Goal: Download file/media

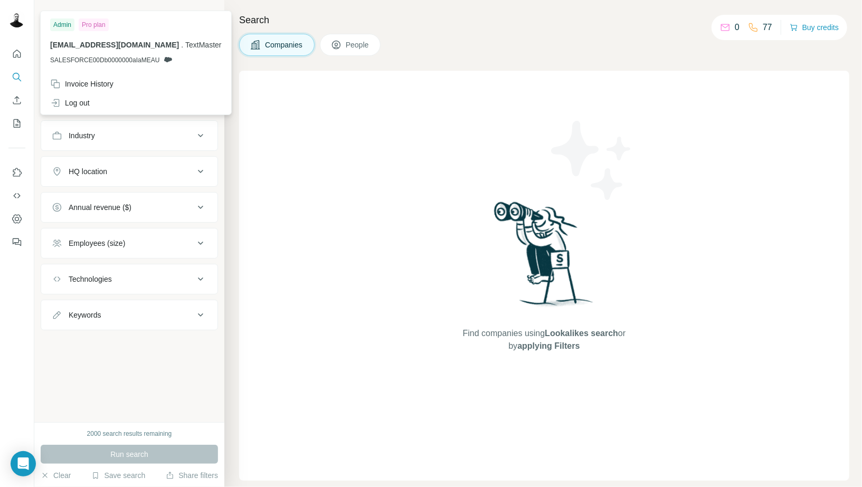
click at [16, 26] on img at bounding box center [16, 19] width 17 height 17
click at [16, 57] on icon "Quick start" at bounding box center [17, 54] width 11 height 11
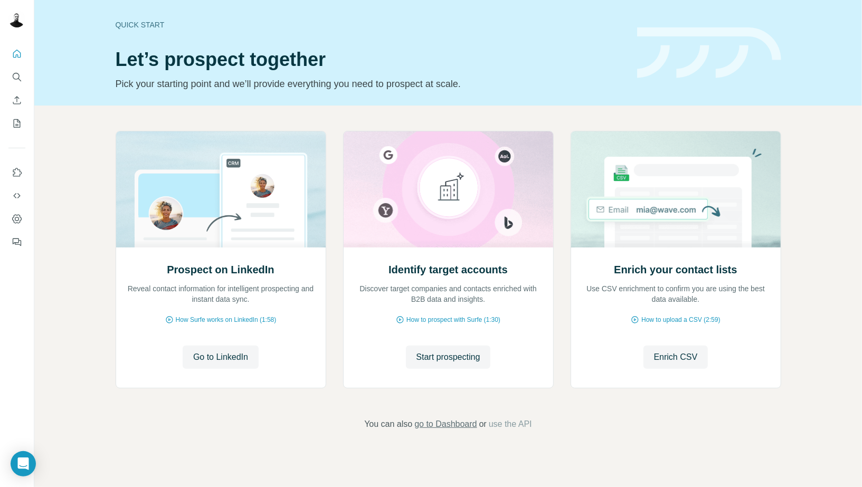
click at [441, 425] on span "go to Dashboard" at bounding box center [446, 424] width 62 height 13
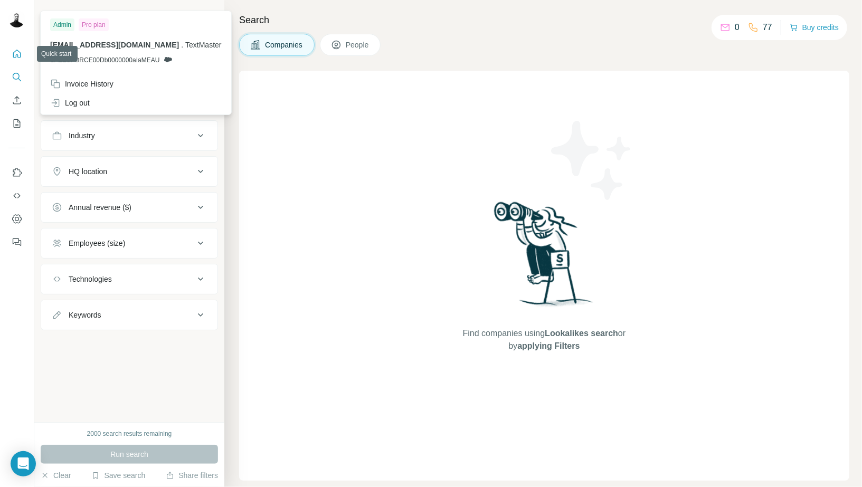
click at [8, 58] on button "Quick start" at bounding box center [16, 53] width 17 height 19
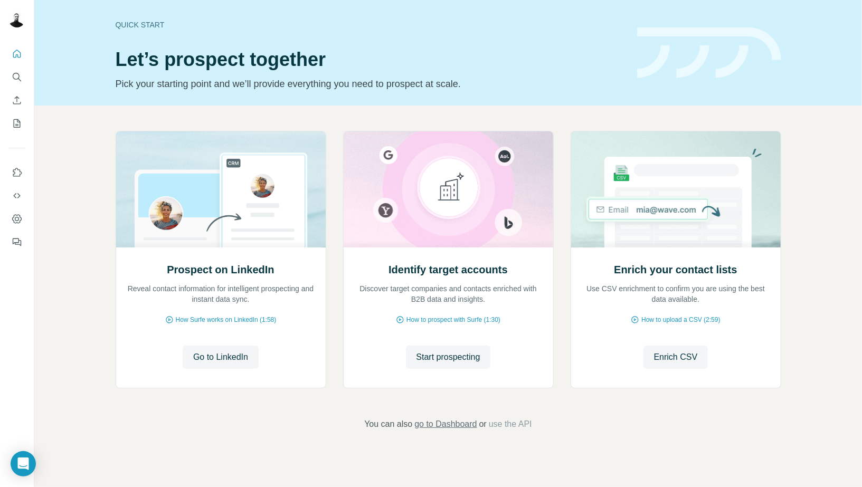
click at [457, 427] on span "go to Dashboard" at bounding box center [446, 424] width 62 height 13
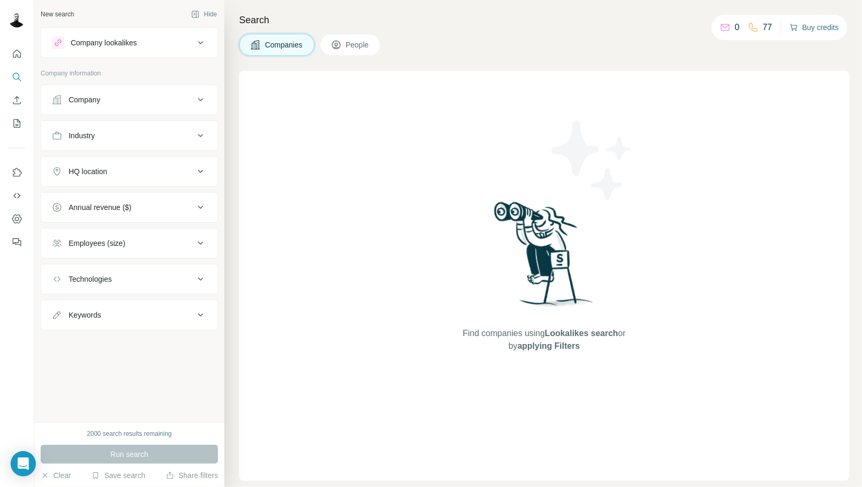
click at [806, 25] on button "Buy credits" at bounding box center [814, 27] width 49 height 15
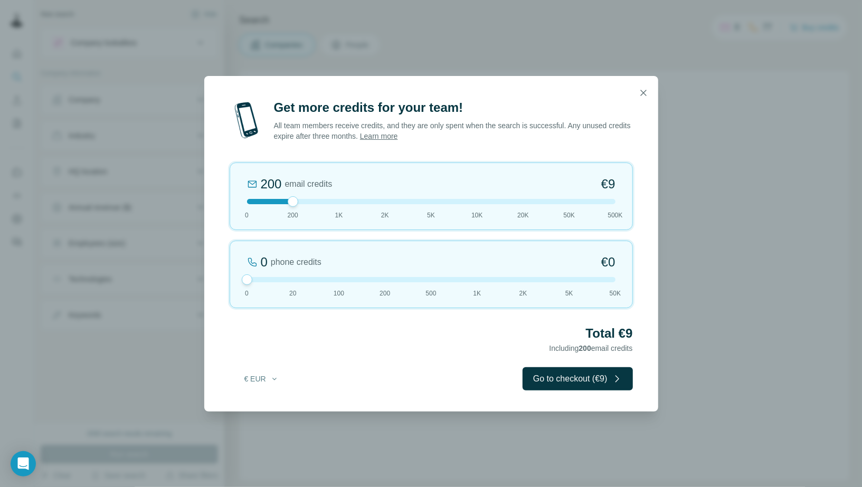
drag, startPoint x: 288, startPoint y: 278, endPoint x: 220, endPoint y: 276, distance: 67.7
click at [220, 276] on div "Get more credits for your team! All team members receive credits, and they are …" at bounding box center [431, 255] width 454 height 313
click at [522, 198] on div "200 email credits €9 0 200 1K 2K 5K 10K 20K 50K 500K" at bounding box center [432, 197] width 404 height 68
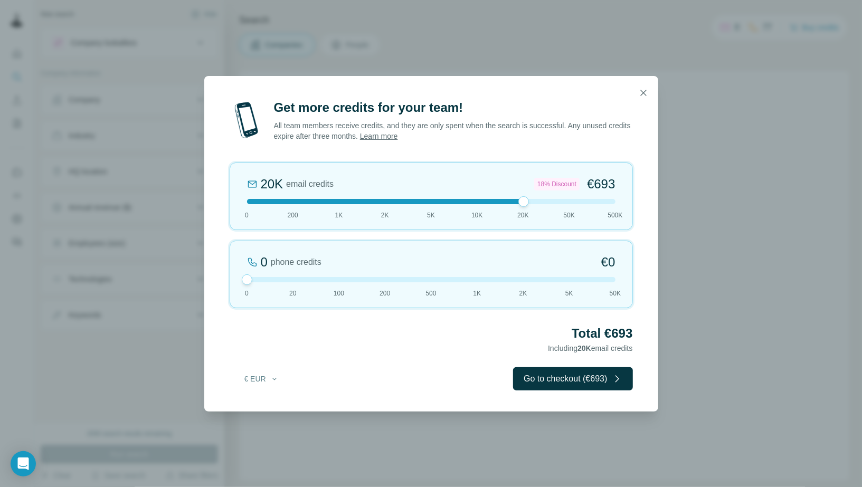
click at [522, 200] on div at bounding box center [524, 201] width 11 height 11
click at [574, 204] on div at bounding box center [431, 201] width 369 height 5
click at [524, 205] on div "50K email credits 25% Discount €1,575 0 200 1K 2K 5K 10K 20K 50K 500K" at bounding box center [432, 197] width 404 height 68
click at [644, 98] on icon "button" at bounding box center [644, 93] width 11 height 11
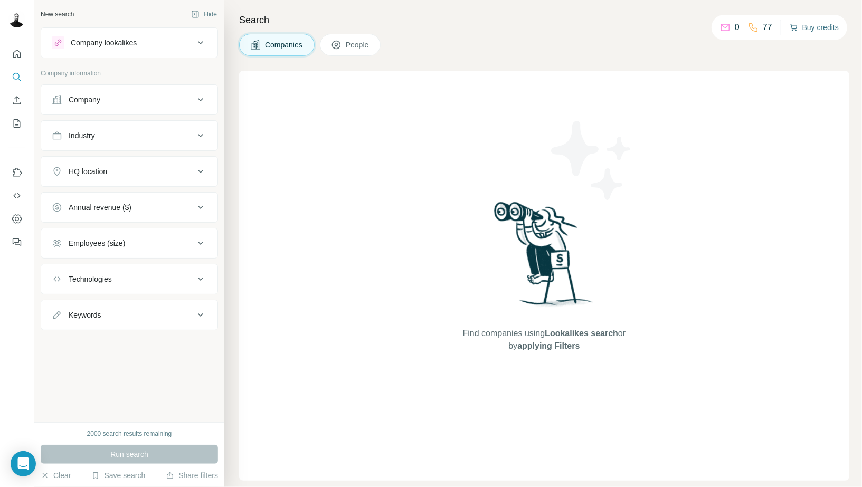
click at [803, 33] on button "Buy credits" at bounding box center [814, 27] width 49 height 15
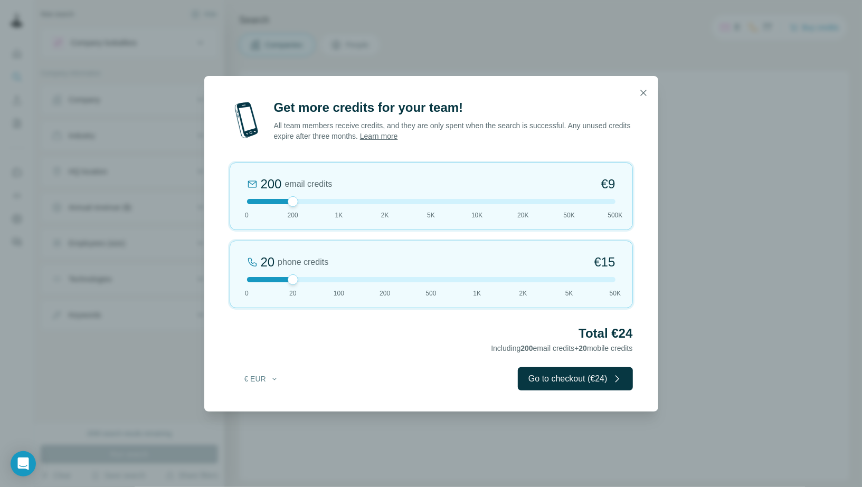
click at [249, 281] on div at bounding box center [431, 279] width 369 height 5
click at [565, 203] on div at bounding box center [431, 201] width 369 height 5
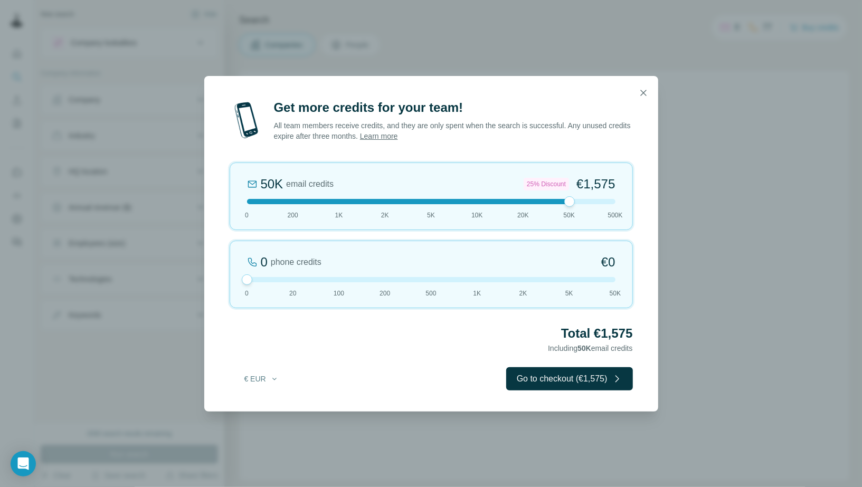
click at [534, 201] on div at bounding box center [431, 201] width 369 height 5
click at [648, 91] on icon "button" at bounding box center [644, 93] width 11 height 11
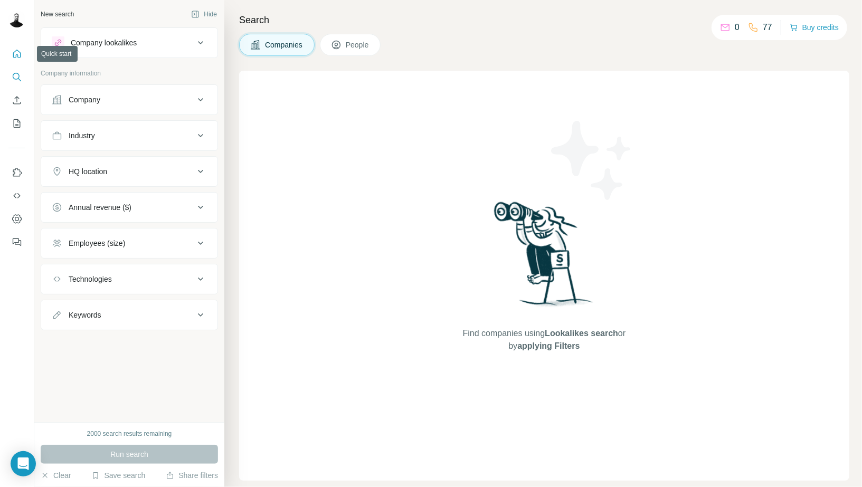
click at [17, 61] on button "Quick start" at bounding box center [16, 53] width 17 height 19
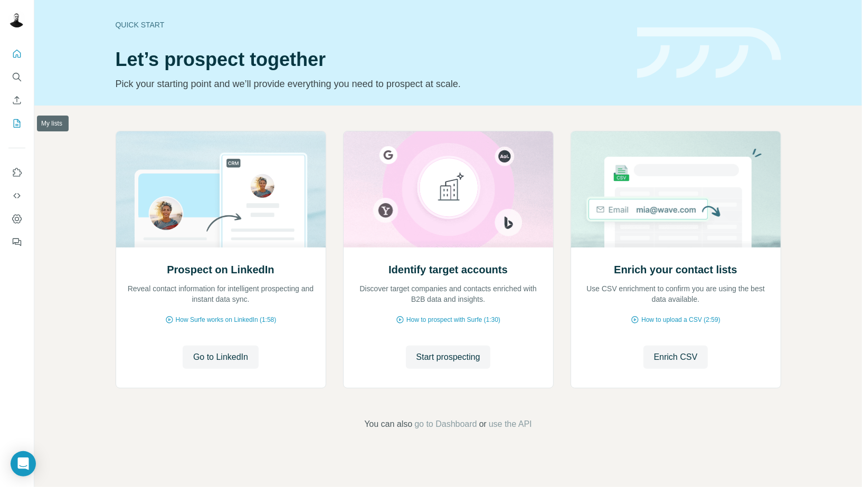
click at [14, 125] on icon "My lists" at bounding box center [17, 123] width 7 height 8
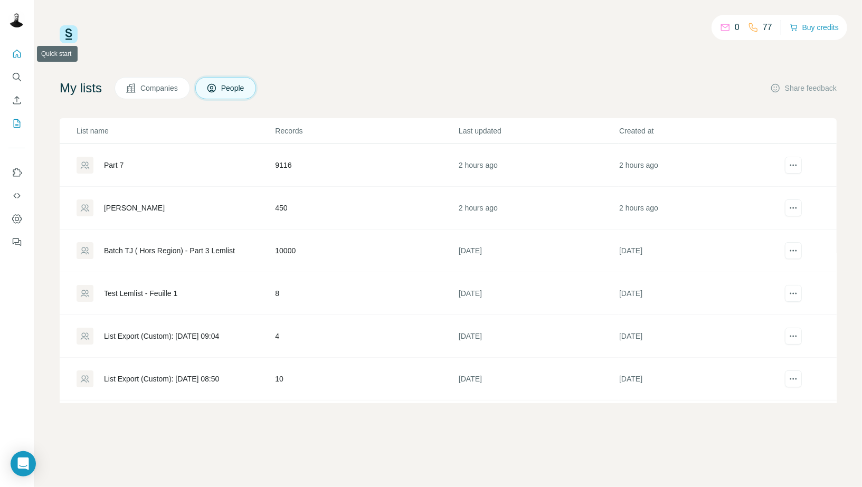
click at [23, 55] on button "Quick start" at bounding box center [16, 53] width 17 height 19
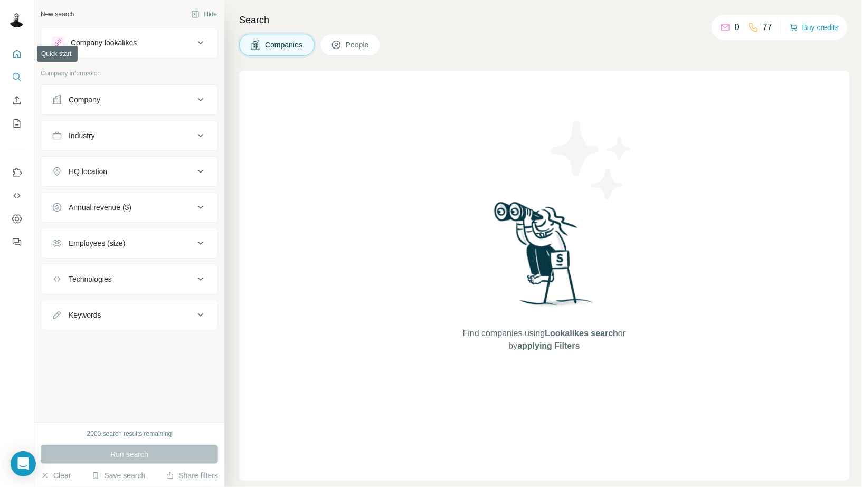
click at [21, 57] on icon "Quick start" at bounding box center [17, 54] width 11 height 11
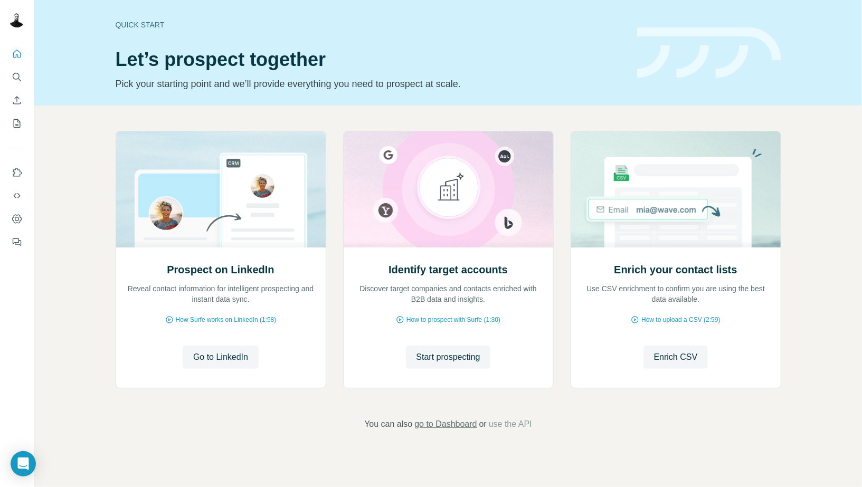
click at [451, 423] on span "go to Dashboard" at bounding box center [446, 424] width 62 height 13
click at [15, 105] on icon "Enrich CSV" at bounding box center [17, 100] width 11 height 11
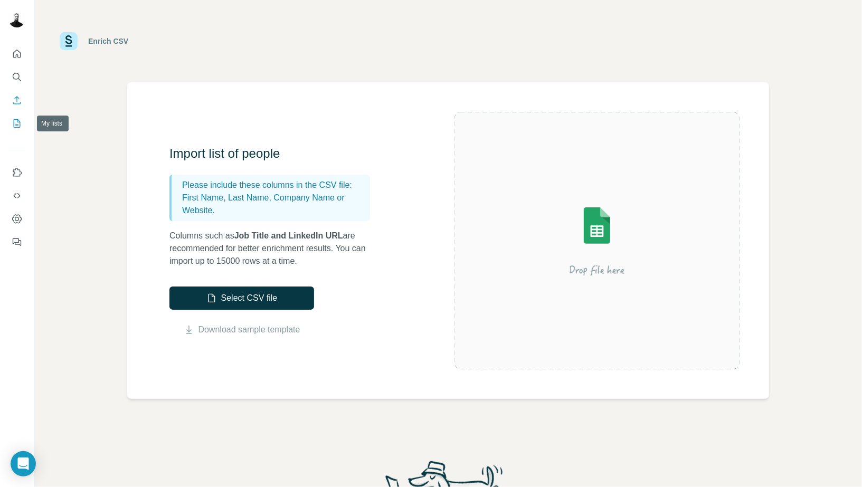
click at [15, 124] on icon "My lists" at bounding box center [17, 123] width 11 height 11
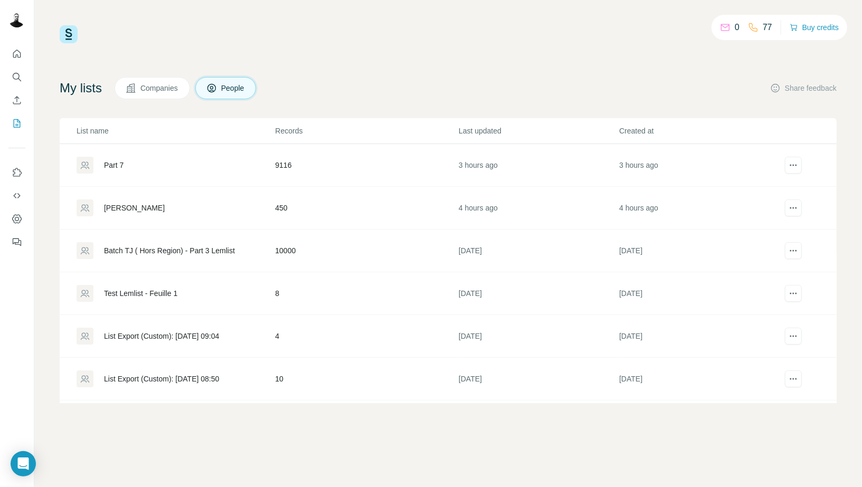
click at [126, 251] on div "Batch TJ ( Hors Region) - Part 3 Lemlist" at bounding box center [169, 251] width 131 height 11
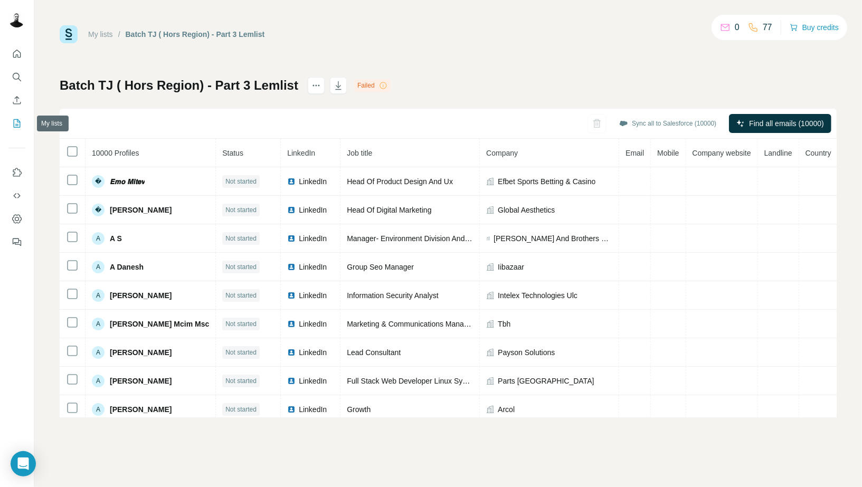
click at [15, 124] on icon "My lists" at bounding box center [17, 123] width 11 height 11
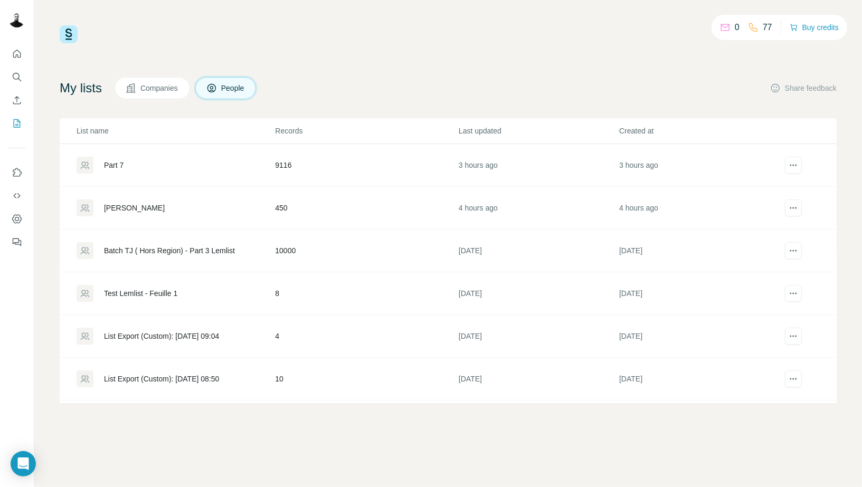
click at [171, 293] on div "Test Lemlist - Feuille 1" at bounding box center [140, 293] width 73 height 11
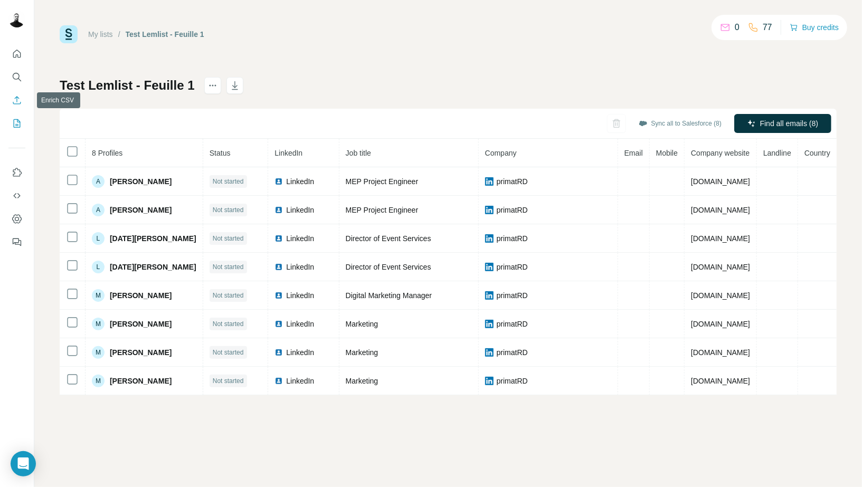
click at [14, 99] on icon "Enrich CSV" at bounding box center [17, 100] width 11 height 11
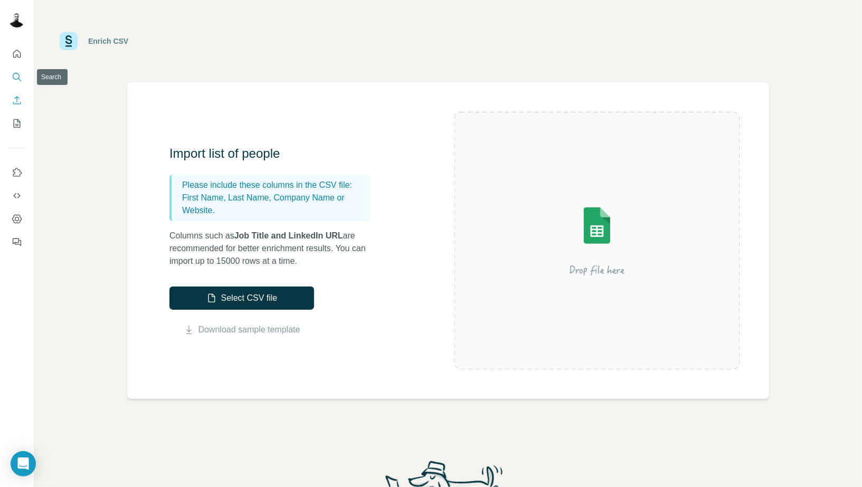
click at [17, 79] on icon "Search" at bounding box center [16, 76] width 7 height 7
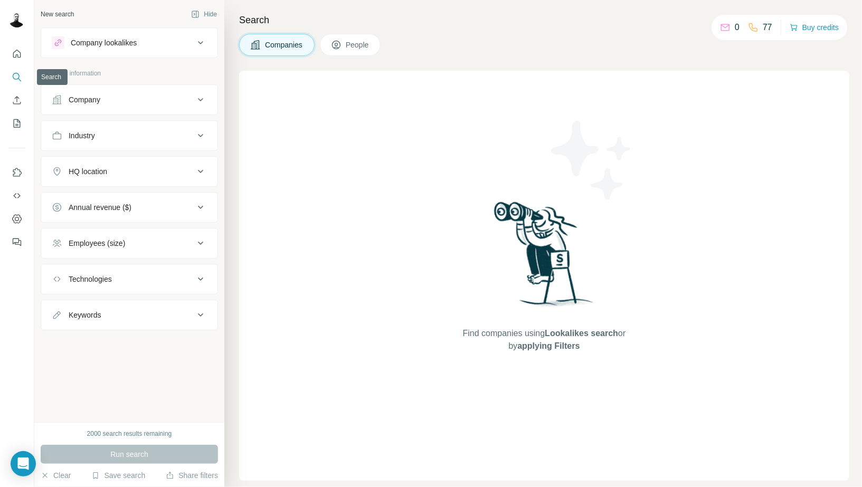
click at [22, 52] on icon "Quick start" at bounding box center [17, 54] width 11 height 11
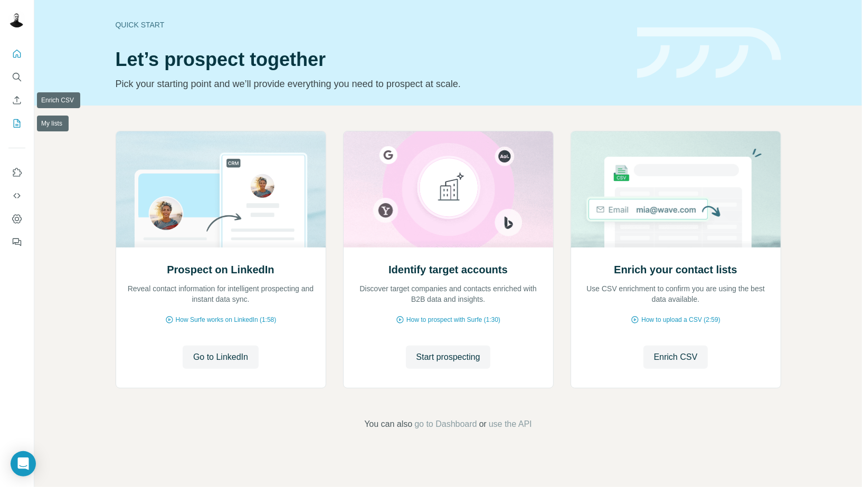
click at [15, 120] on icon "My lists" at bounding box center [17, 123] width 7 height 8
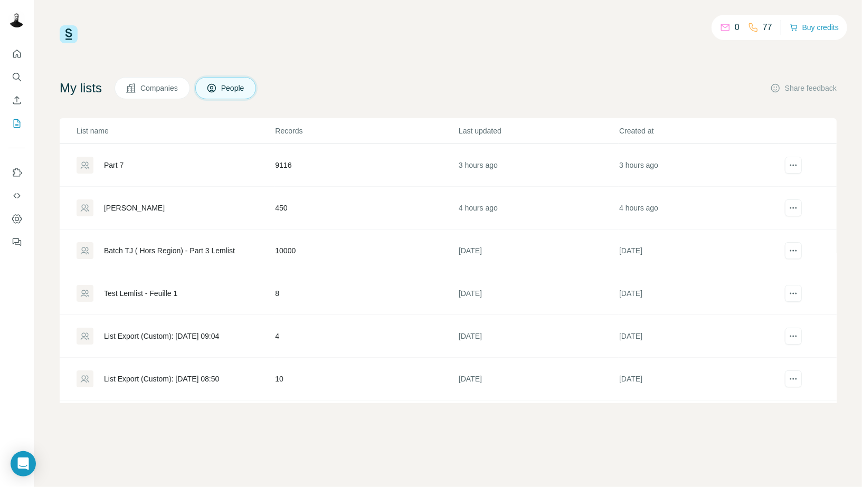
click at [133, 248] on div "Batch TJ ( Hors Region) - Part 3 Lemlist" at bounding box center [169, 251] width 131 height 11
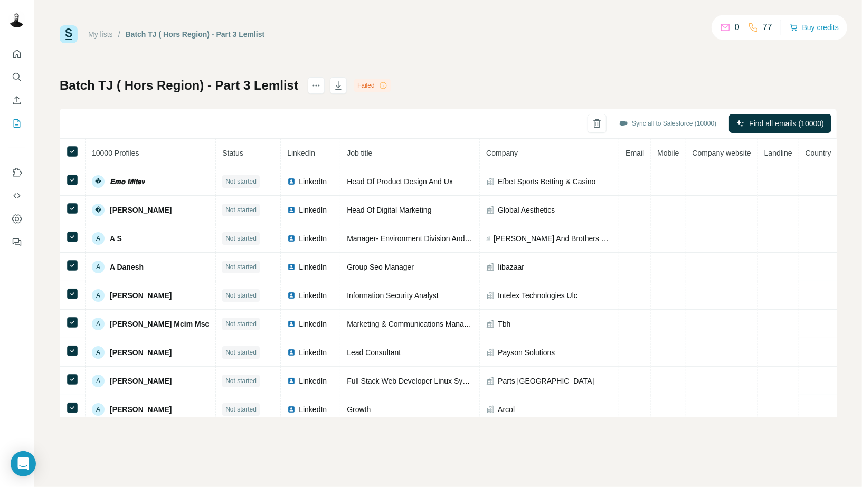
click at [322, 83] on div at bounding box center [327, 85] width 39 height 17
click at [333, 86] on icon "button" at bounding box center [338, 85] width 11 height 11
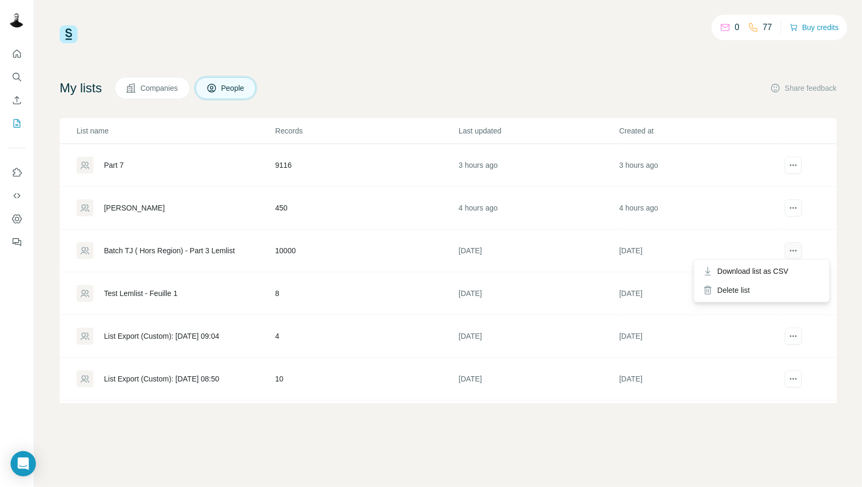
click at [794, 254] on icon "actions" at bounding box center [794, 251] width 11 height 11
click at [772, 273] on span "Download list as CSV" at bounding box center [753, 271] width 71 height 11
click at [793, 242] on button "actions" at bounding box center [793, 250] width 17 height 17
click at [773, 270] on span "Download list as CSV" at bounding box center [753, 271] width 71 height 11
click at [759, 273] on td "[DATE]" at bounding box center [699, 294] width 161 height 43
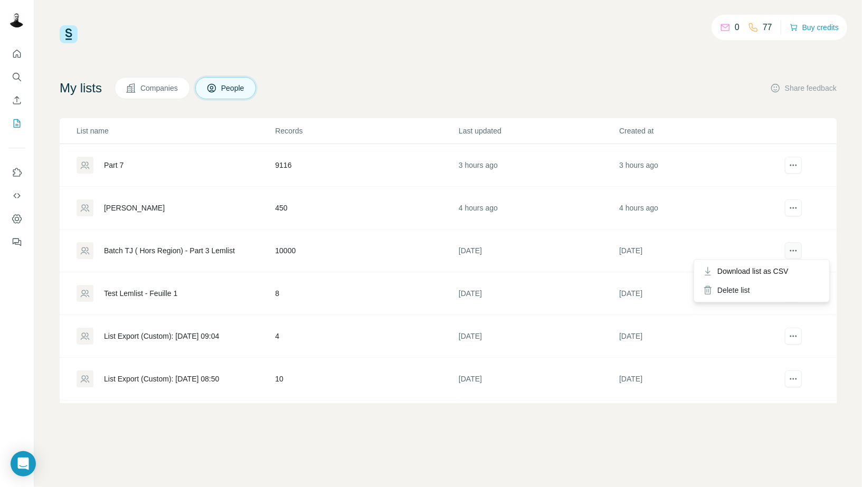
click at [797, 253] on icon "actions" at bounding box center [794, 251] width 11 height 11
click at [768, 275] on span "Download list as CSV" at bounding box center [753, 271] width 71 height 11
